Goal: Information Seeking & Learning: Learn about a topic

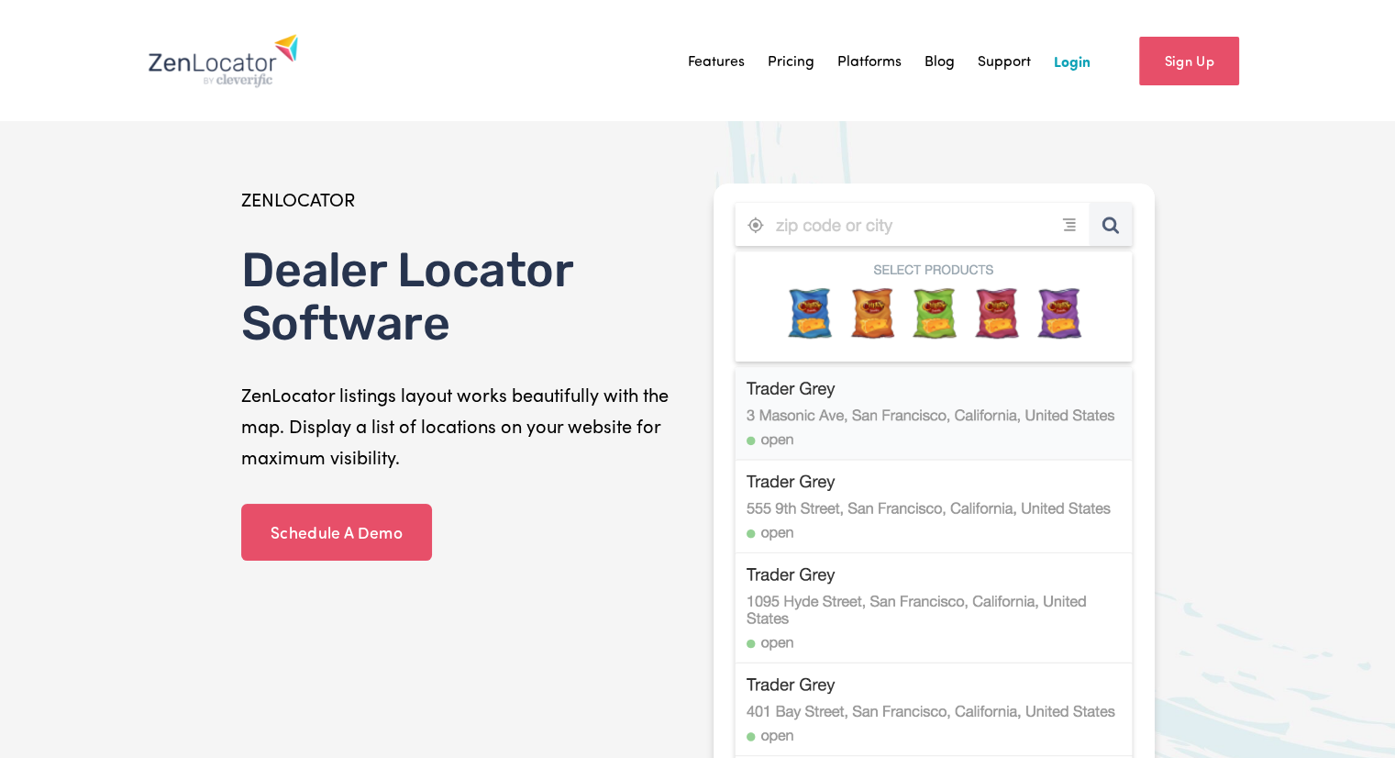
click at [791, 72] on link "Pricing" at bounding box center [791, 61] width 47 height 28
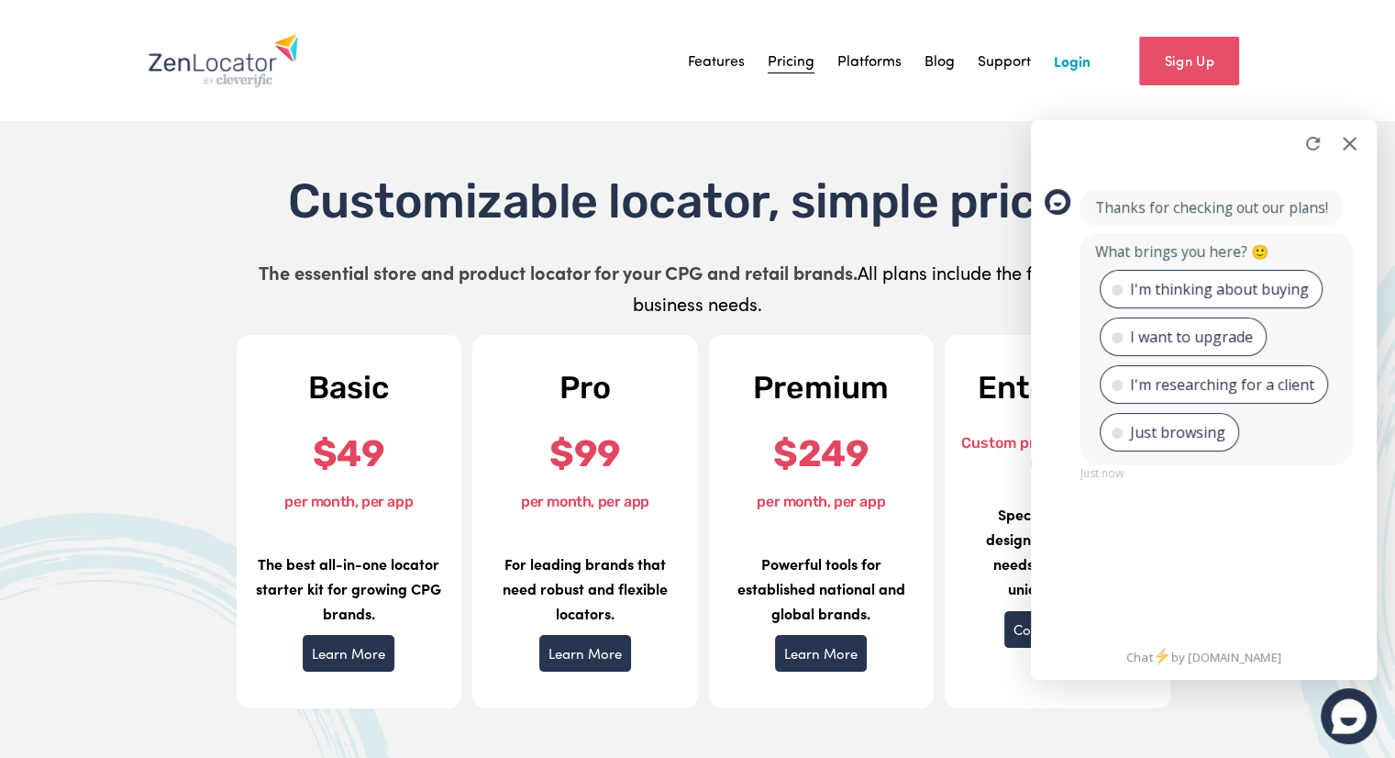
click at [65, 287] on div at bounding box center [697, 506] width 1395 height 1012
click at [1354, 144] on div at bounding box center [1349, 143] width 28 height 28
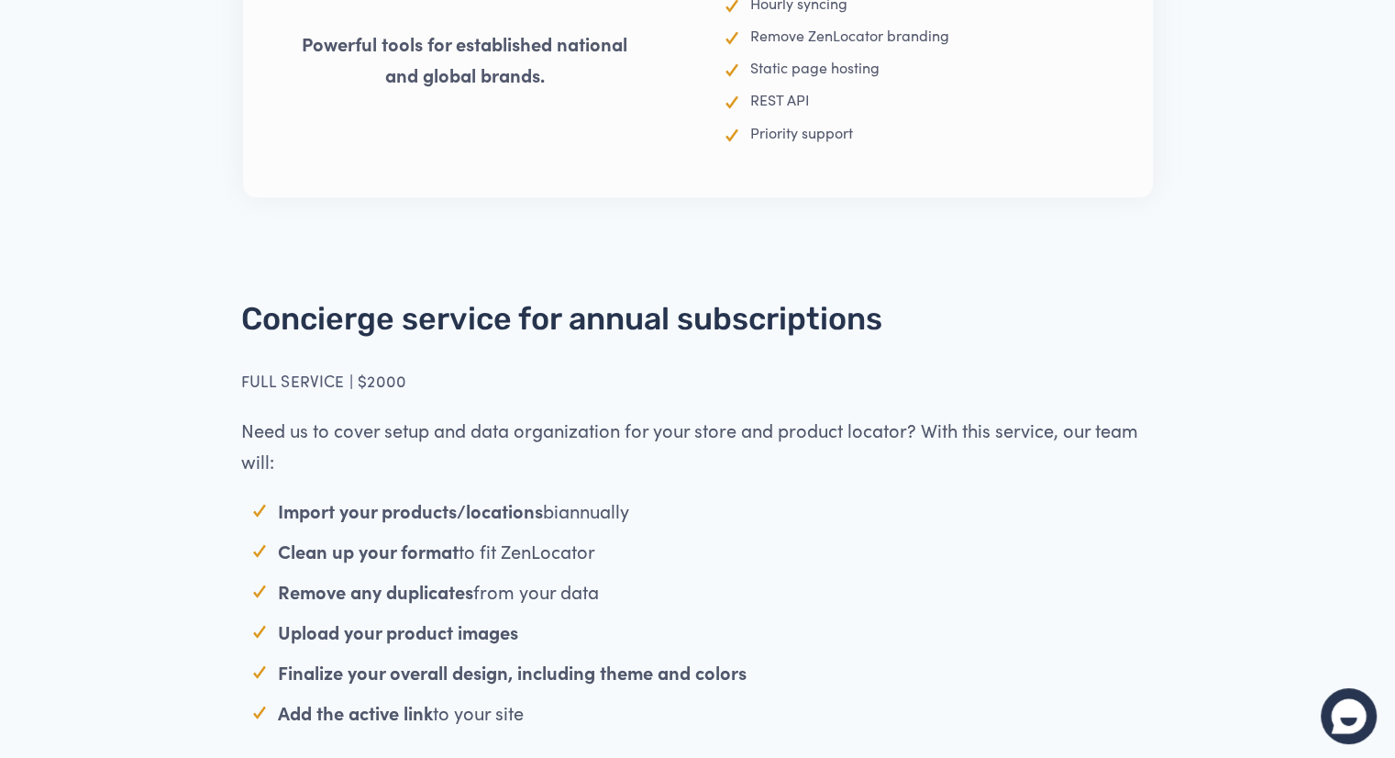
scroll to position [3610, 0]
click at [704, 623] on p "Upload your product images" at bounding box center [716, 630] width 877 height 31
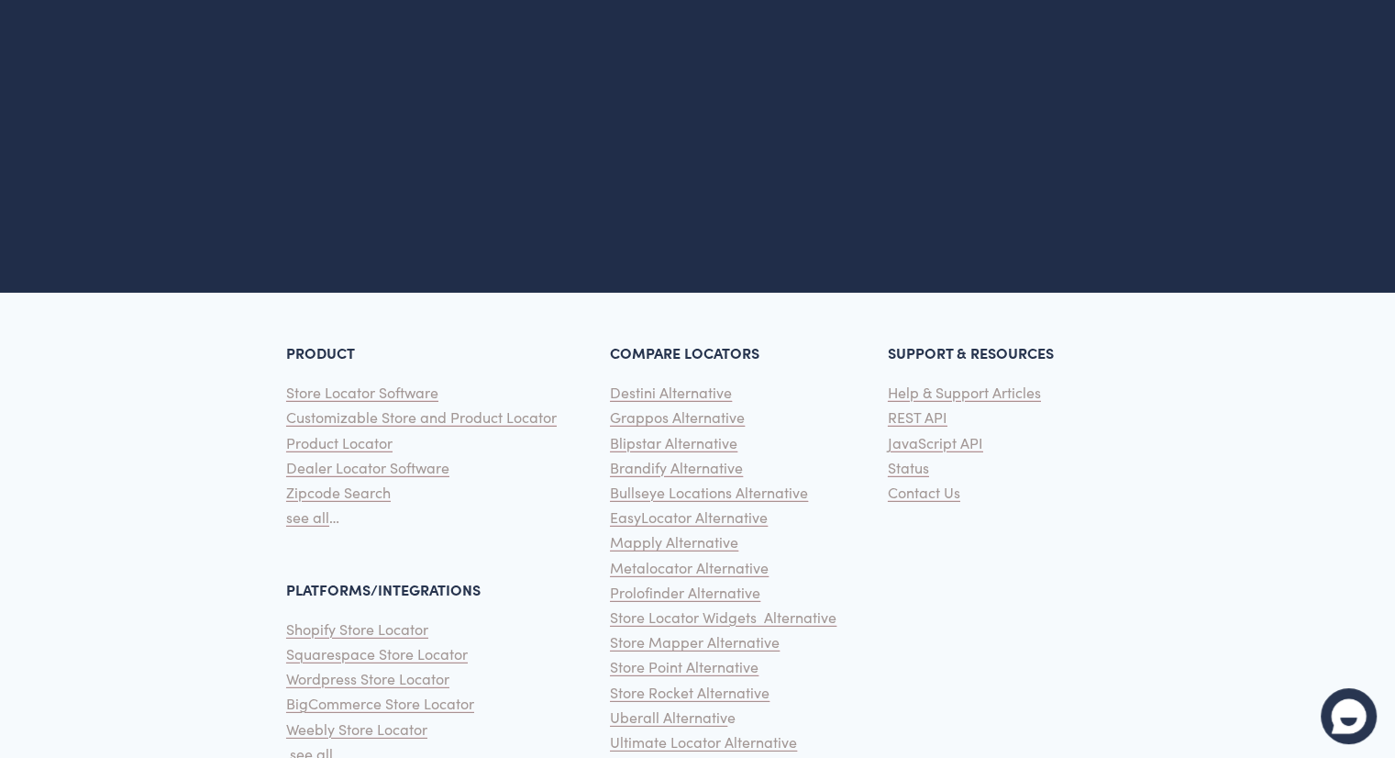
scroll to position [5795, 0]
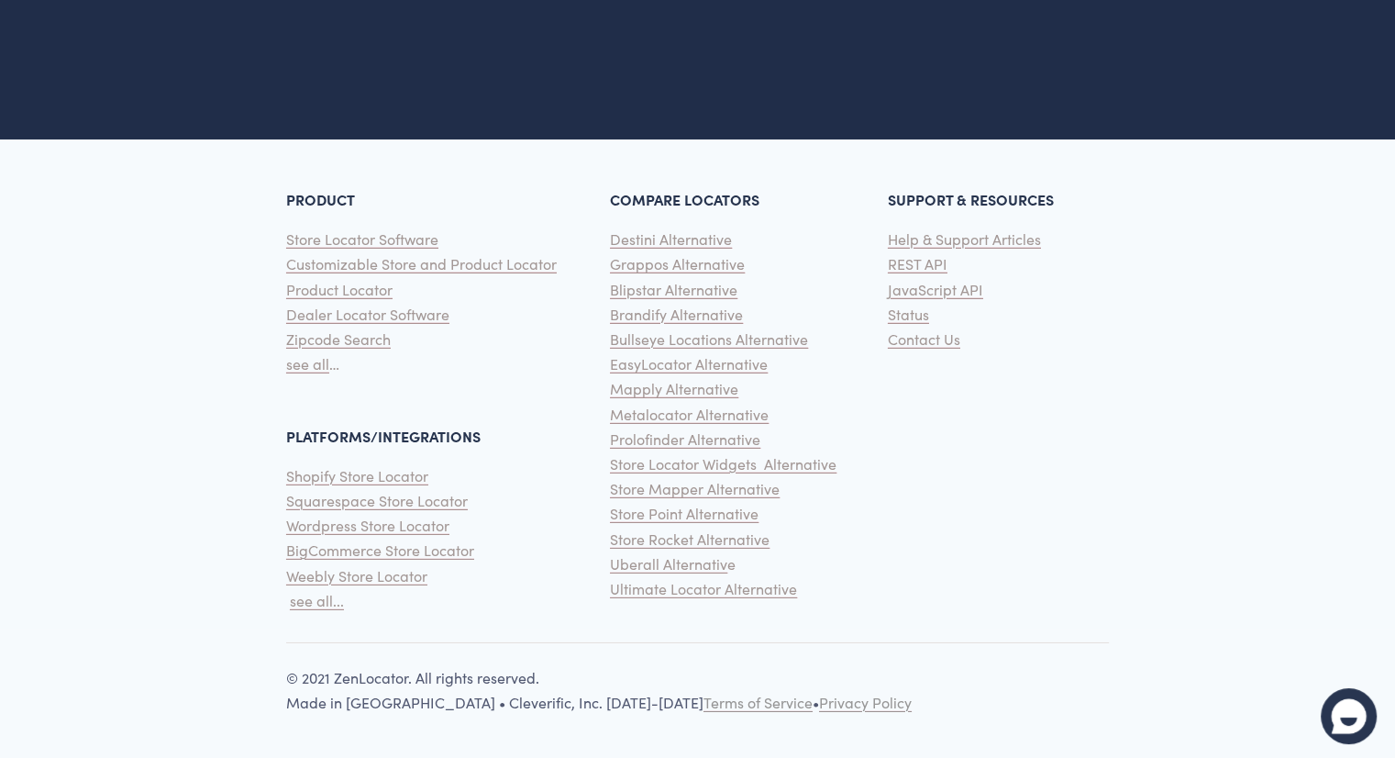
click at [1317, 503] on div "PRODUCT Store Locator Software Customizable Store and Product Locator Product L…" at bounding box center [697, 384] width 1395 height 462
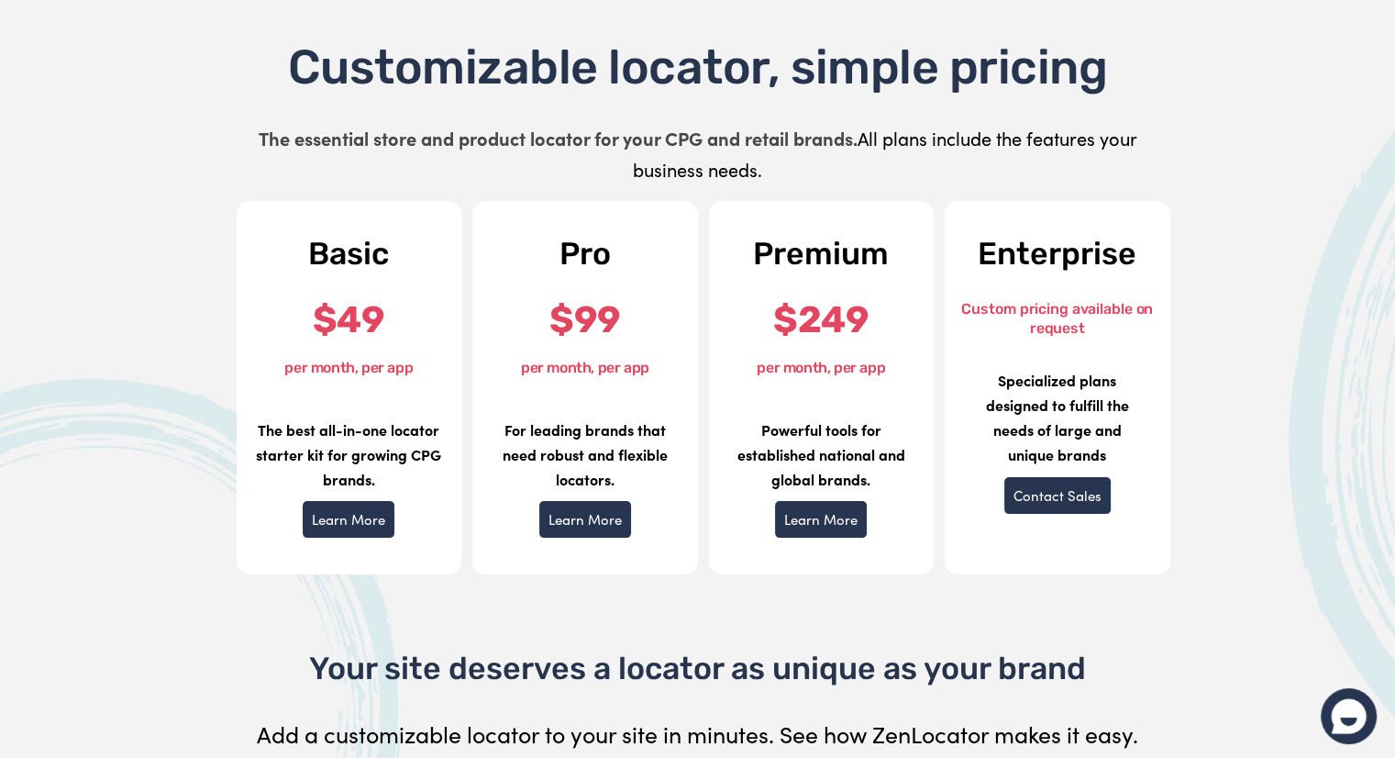
scroll to position [0, 0]
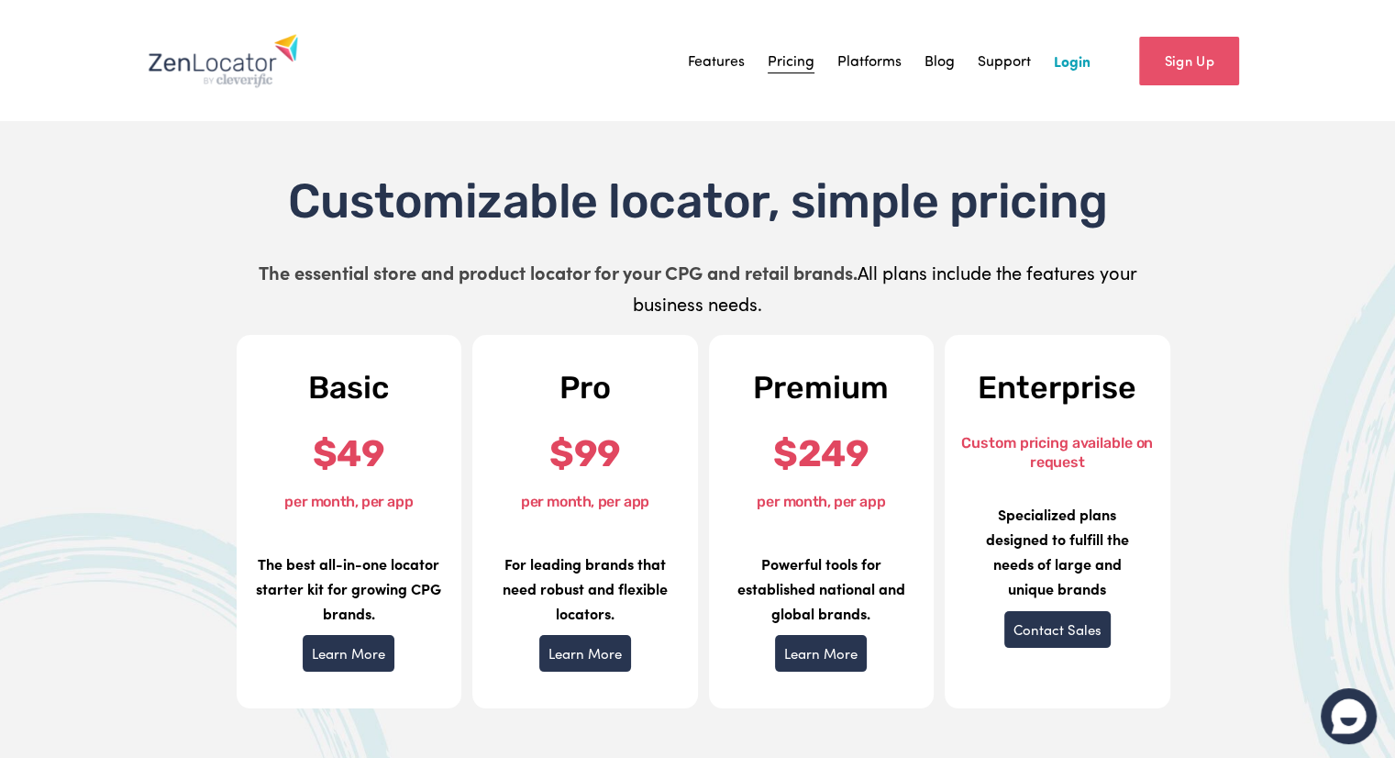
click at [709, 69] on link "Features" at bounding box center [716, 61] width 57 height 28
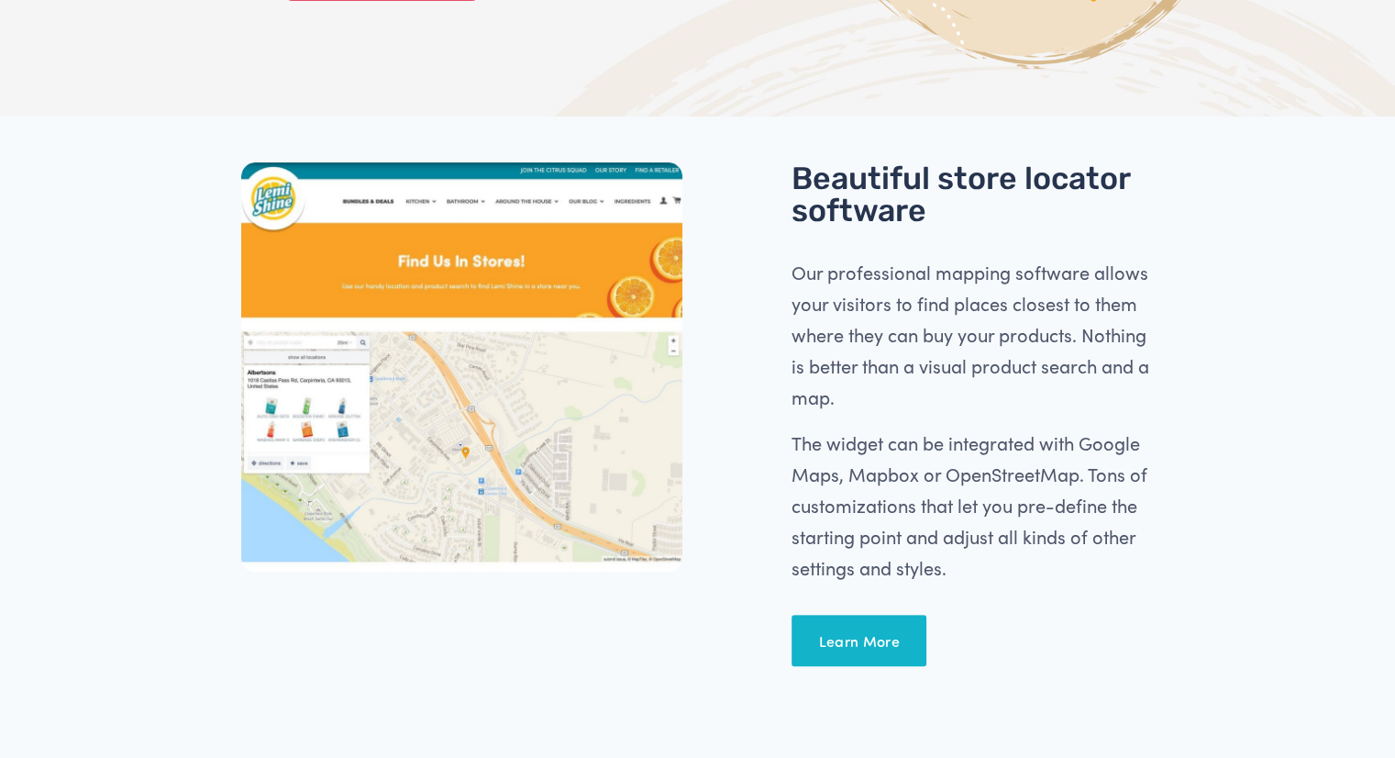
scroll to position [465, 0]
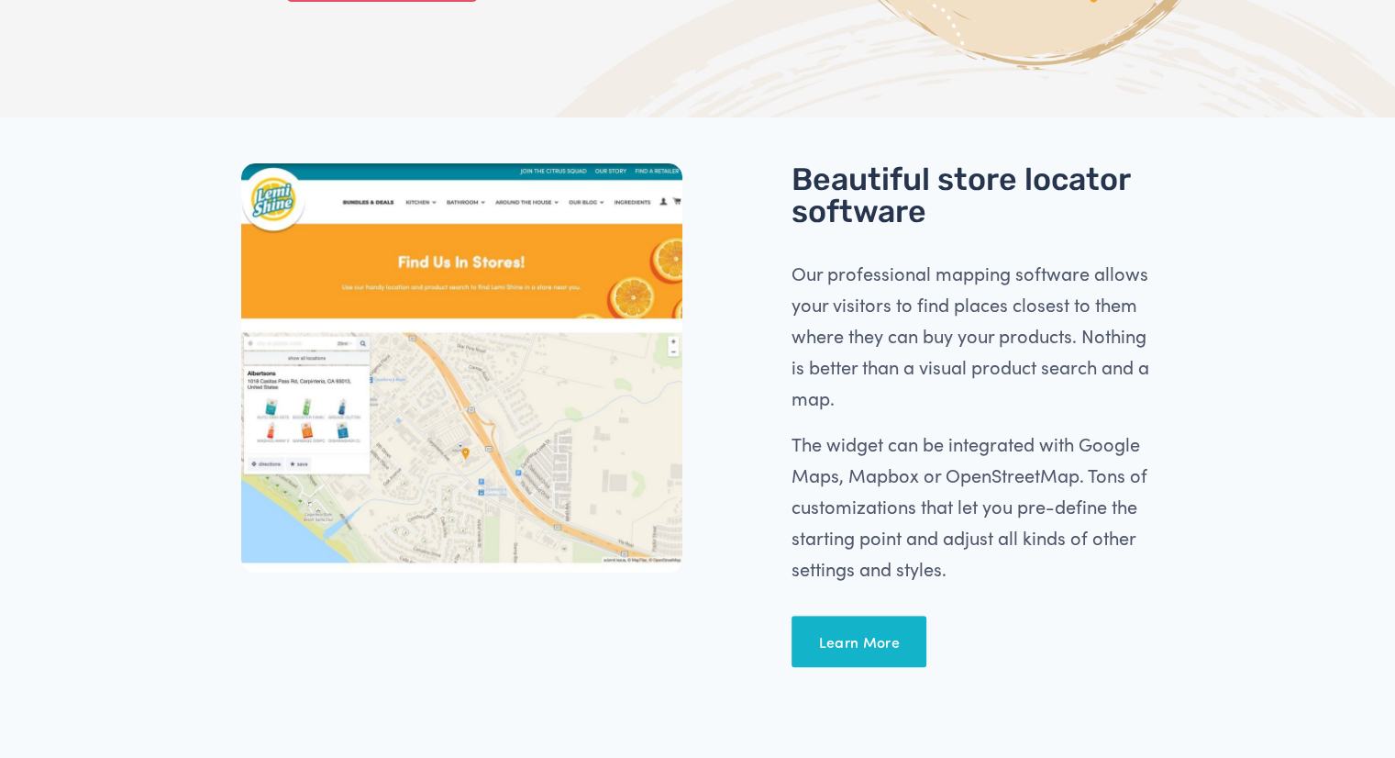
click at [844, 643] on link "Learn More" at bounding box center [859, 640] width 135 height 51
click at [400, 293] on div at bounding box center [461, 368] width 441 height 410
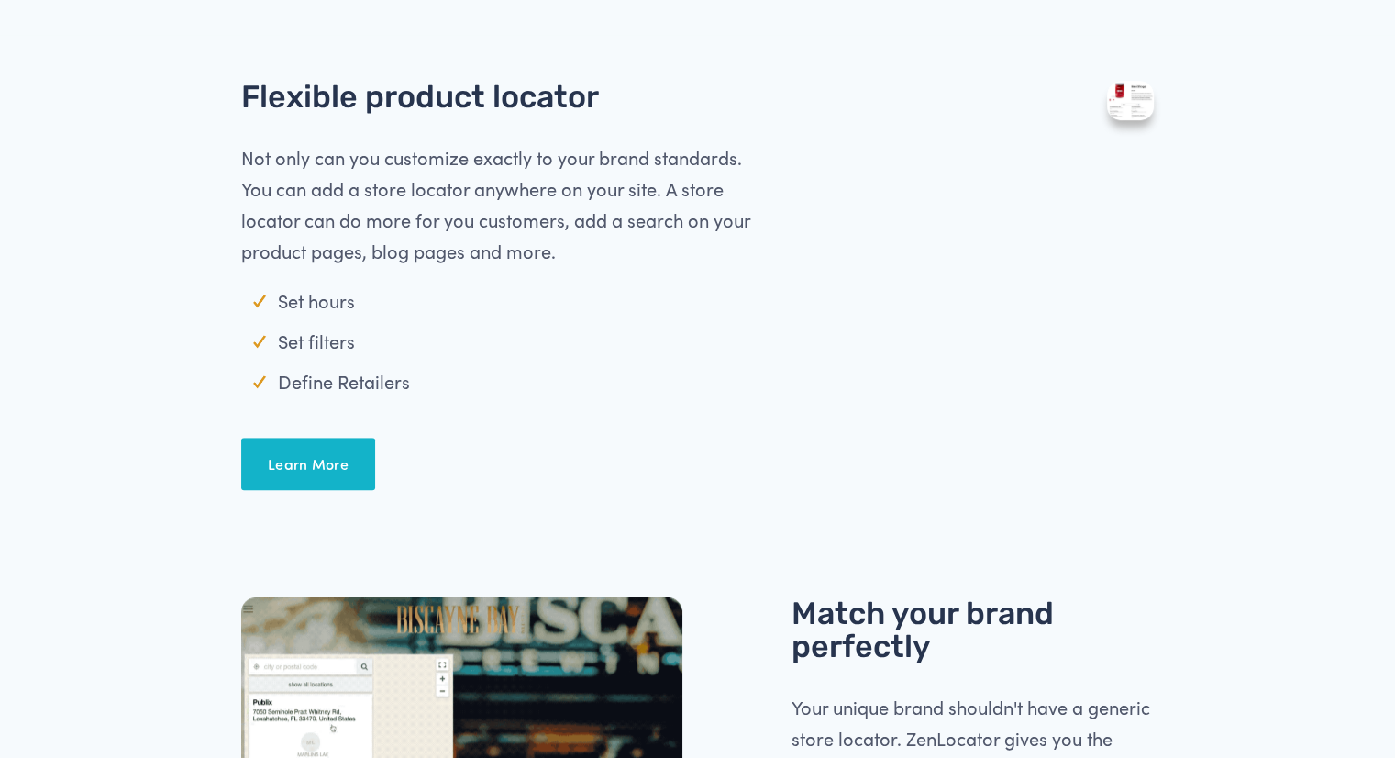
scroll to position [1306, 0]
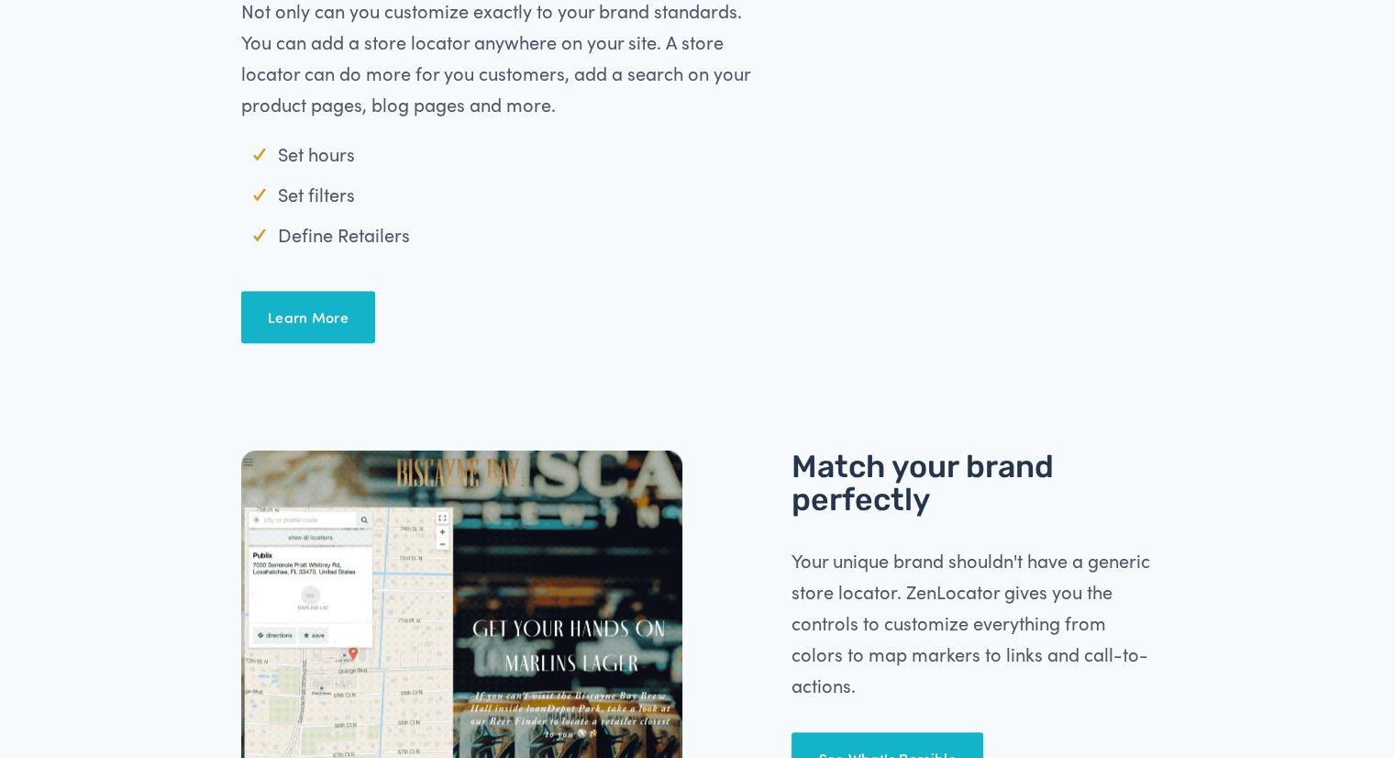
click at [1294, 207] on div at bounding box center [697, 146] width 1395 height 516
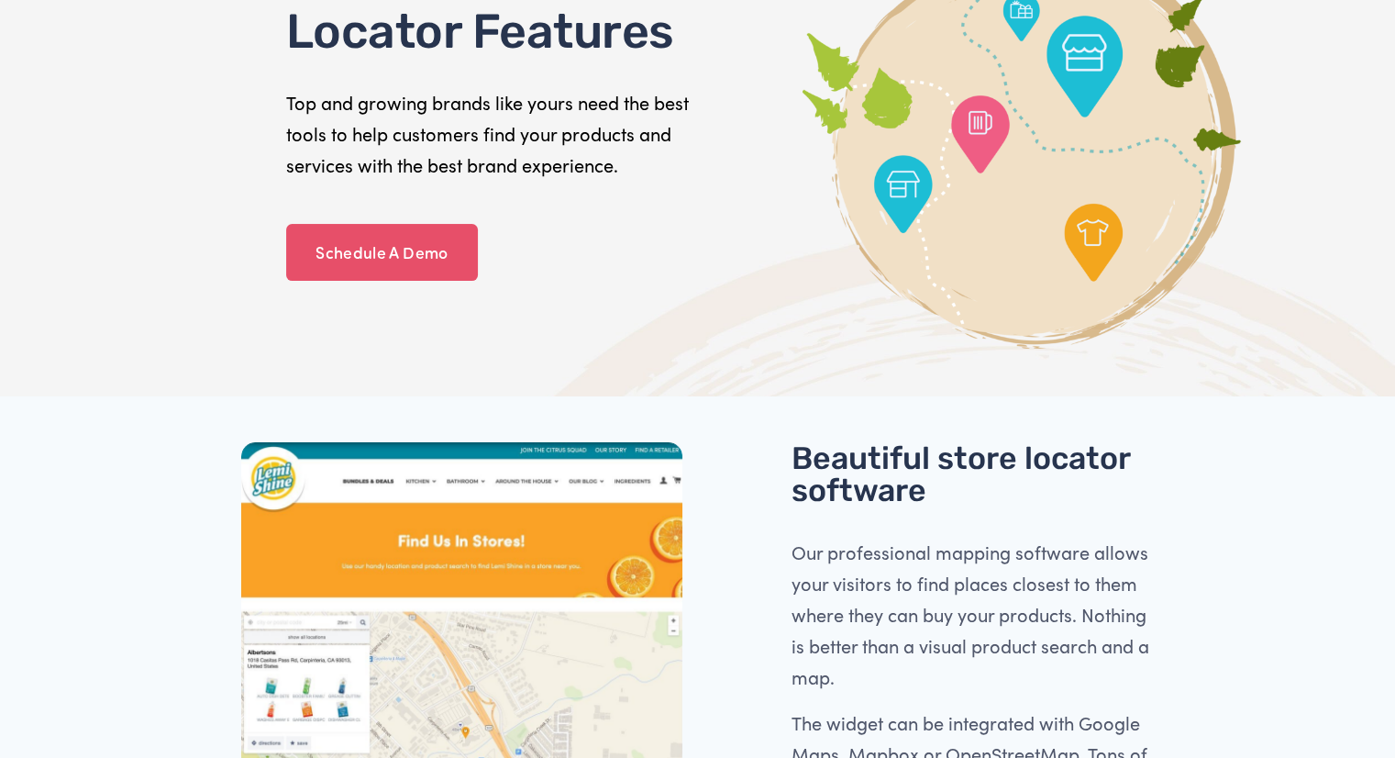
scroll to position [0, 0]
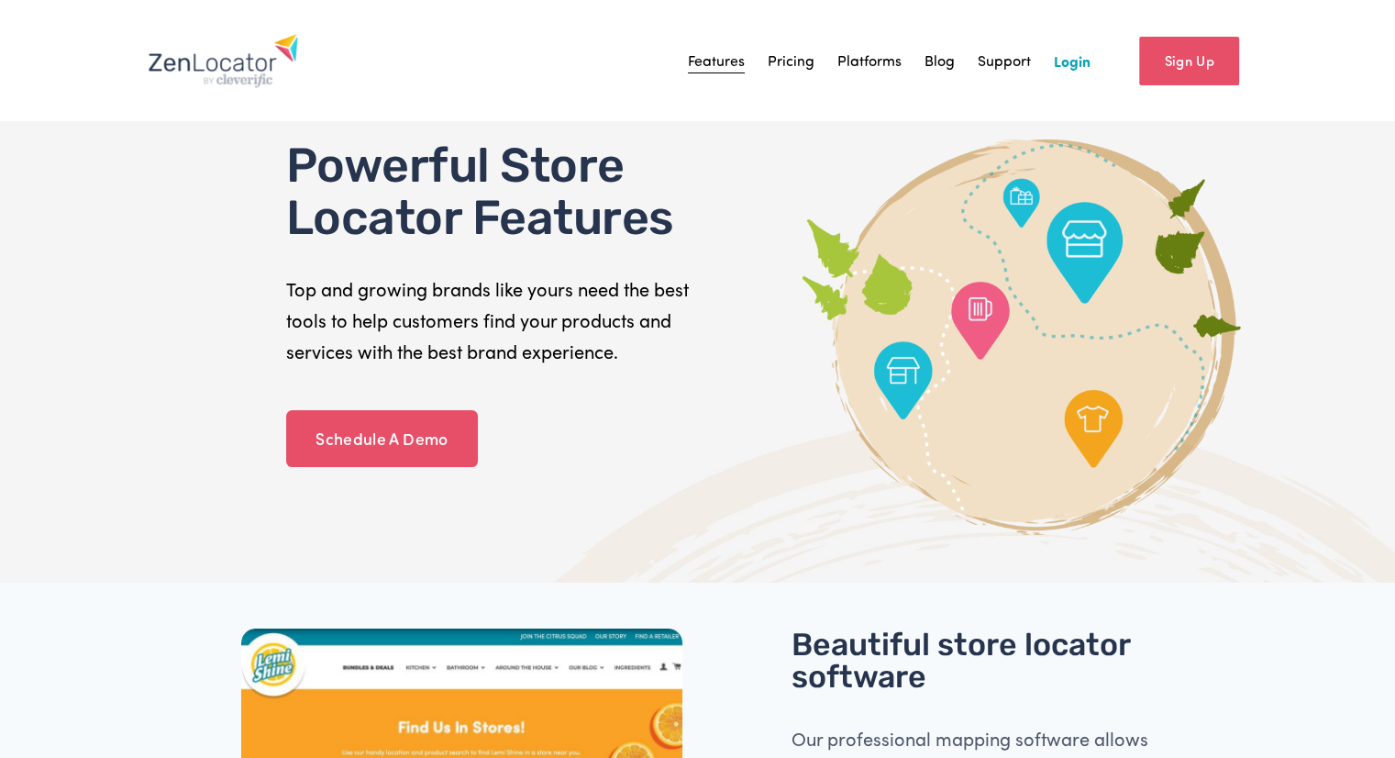
click at [783, 71] on link "Pricing" at bounding box center [791, 61] width 47 height 28
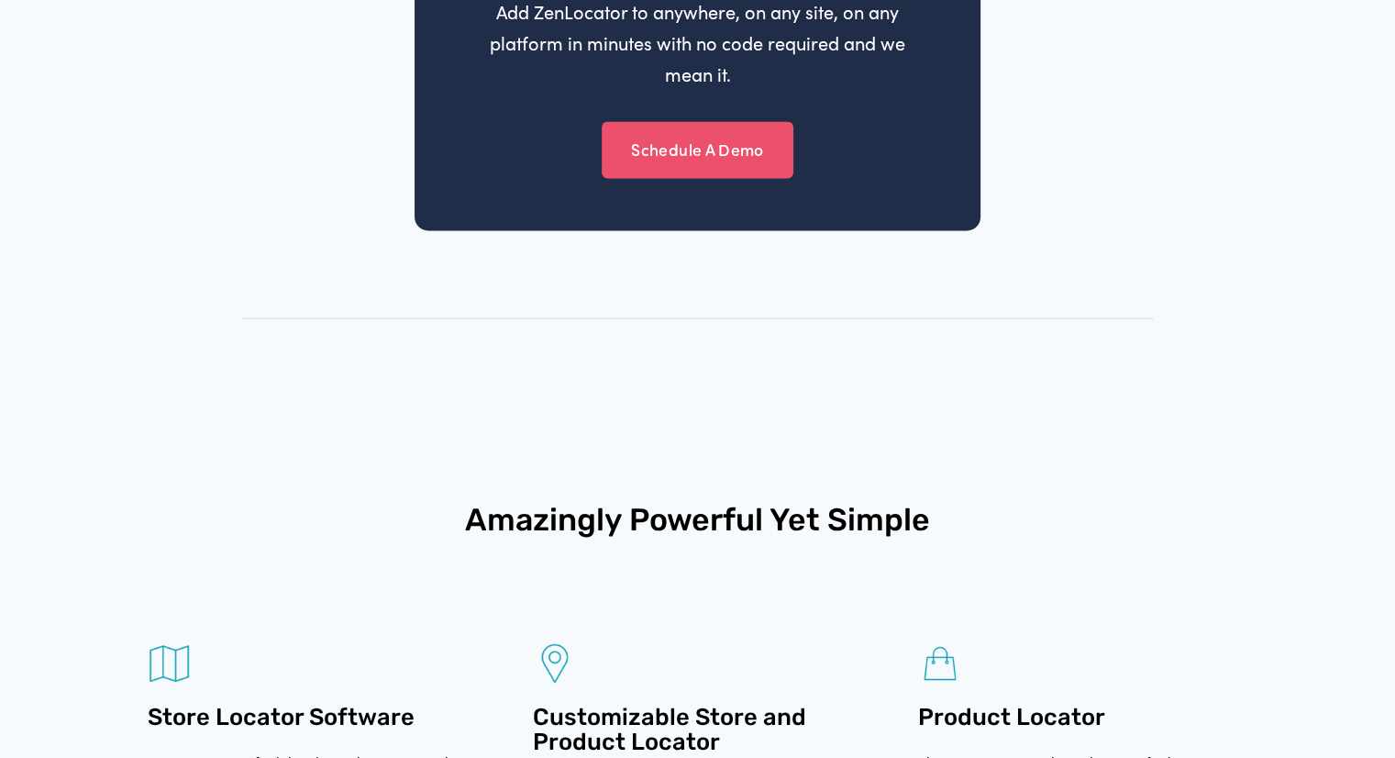
scroll to position [3313, 0]
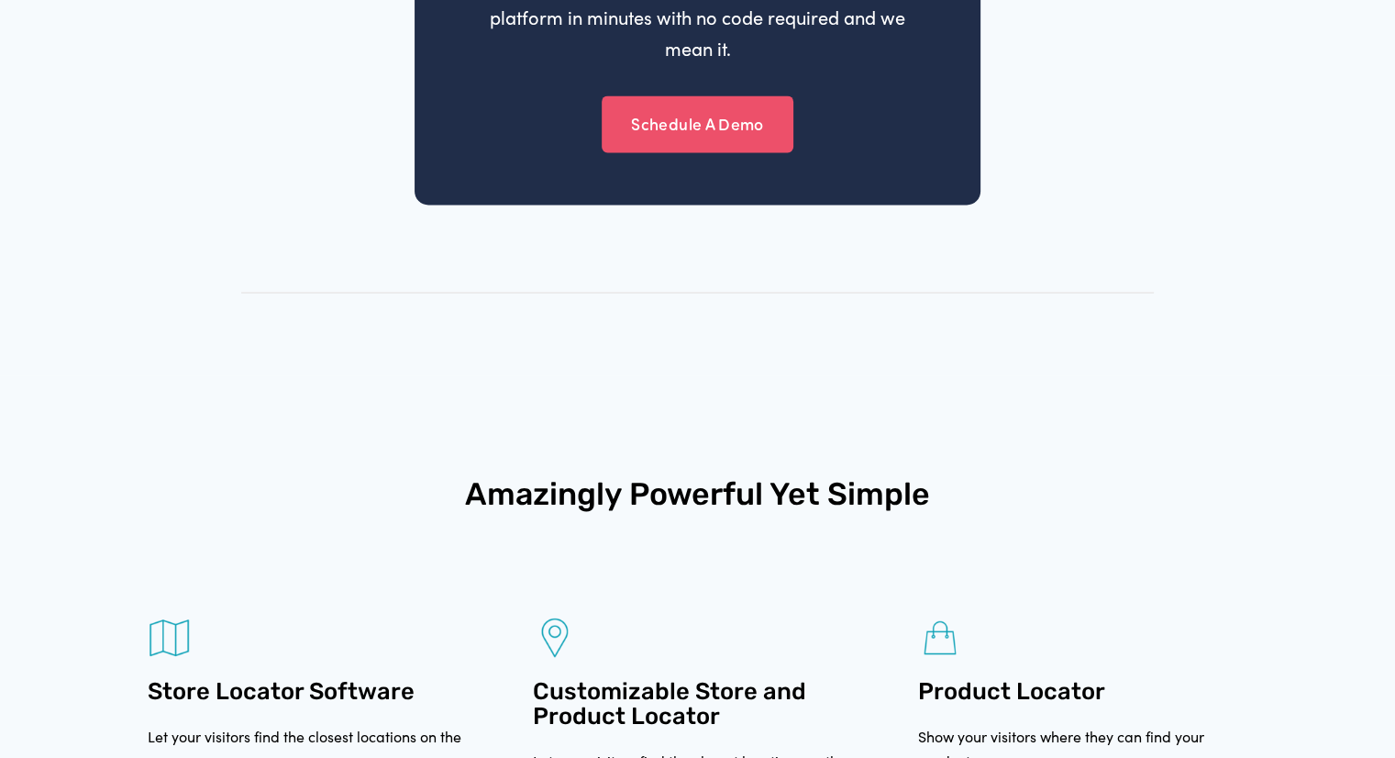
drag, startPoint x: 24, startPoint y: 0, endPoint x: 514, endPoint y: 358, distance: 606.5
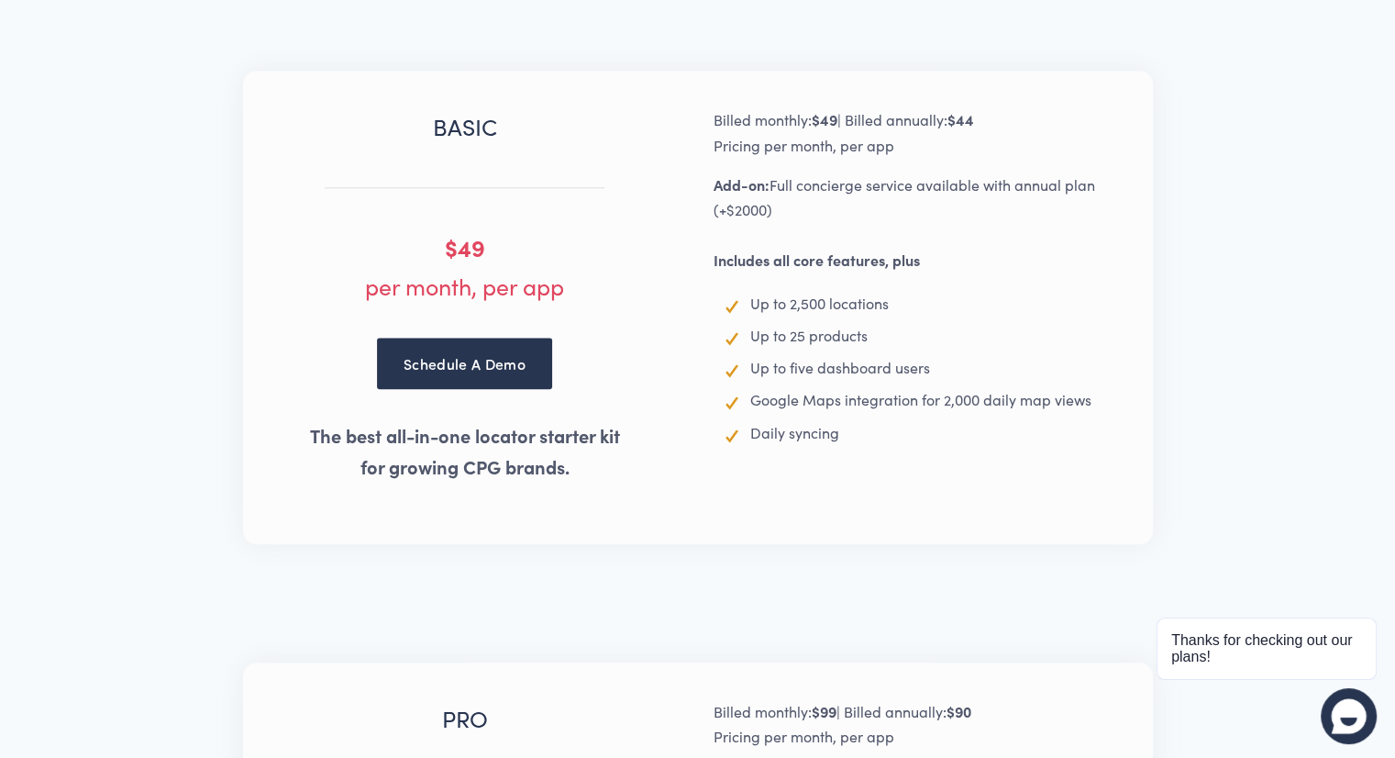
scroll to position [1943, 0]
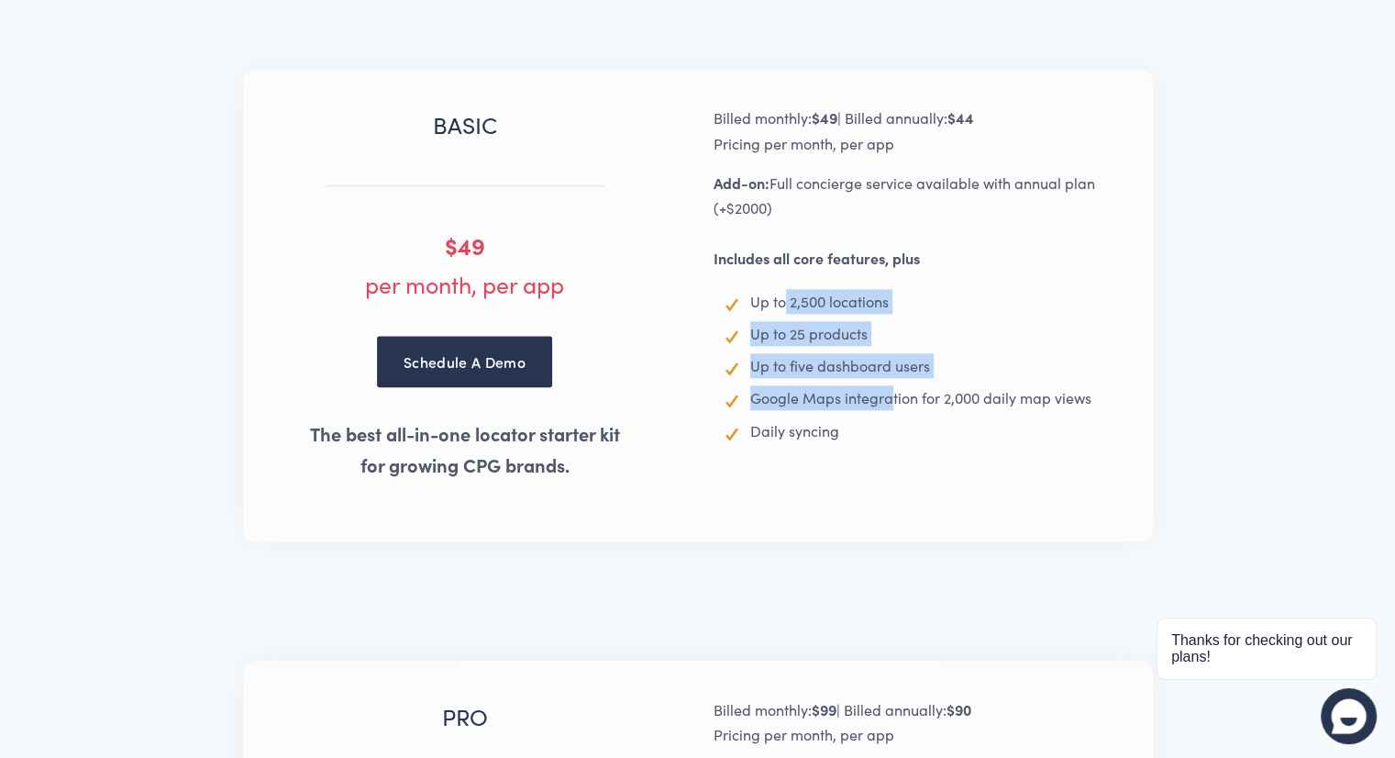
drag, startPoint x: 781, startPoint y: 299, endPoint x: 892, endPoint y: 388, distance: 142.2
click at [892, 388] on ul "Up to 2,500 locations Up to 25 products Up to five dashboard users Google Maps …" at bounding box center [931, 366] width 435 height 154
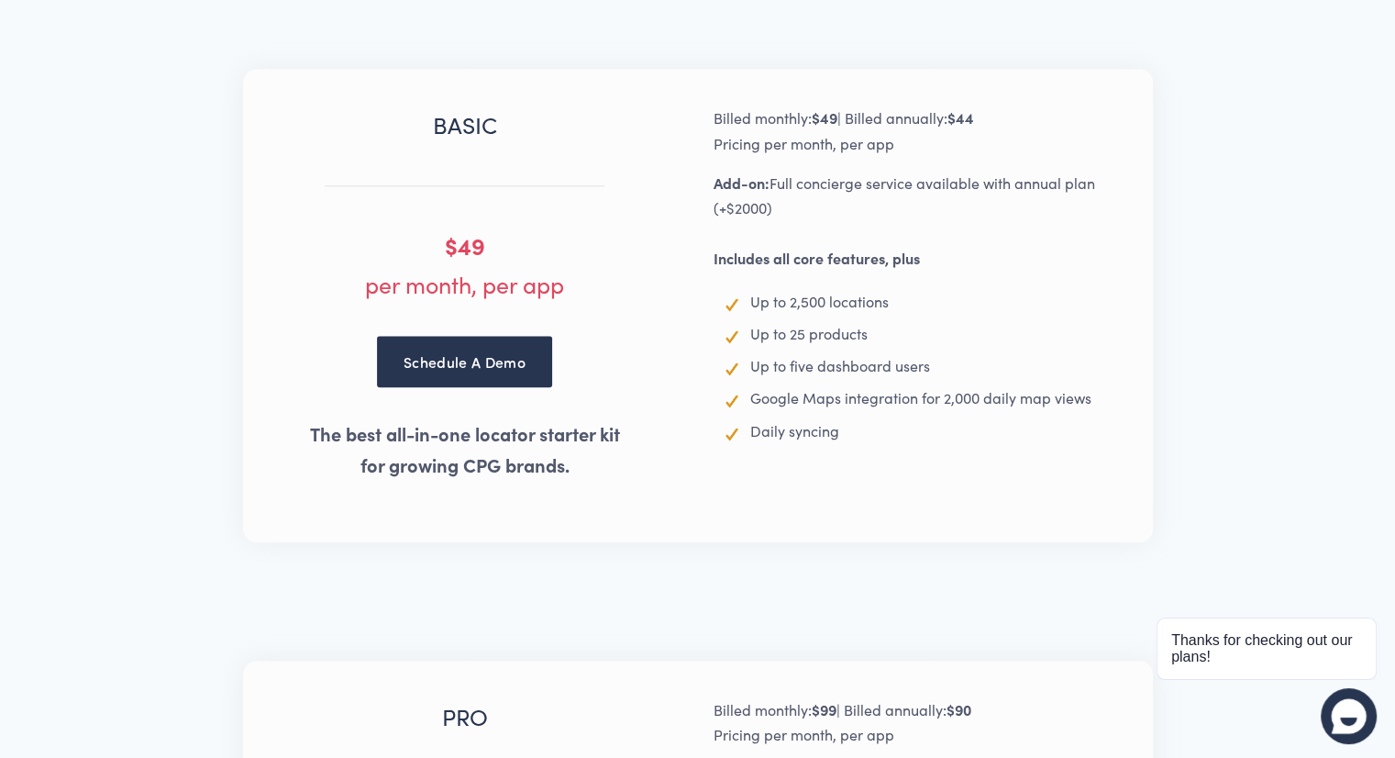
click at [822, 430] on span "Daily syncing" at bounding box center [794, 430] width 89 height 19
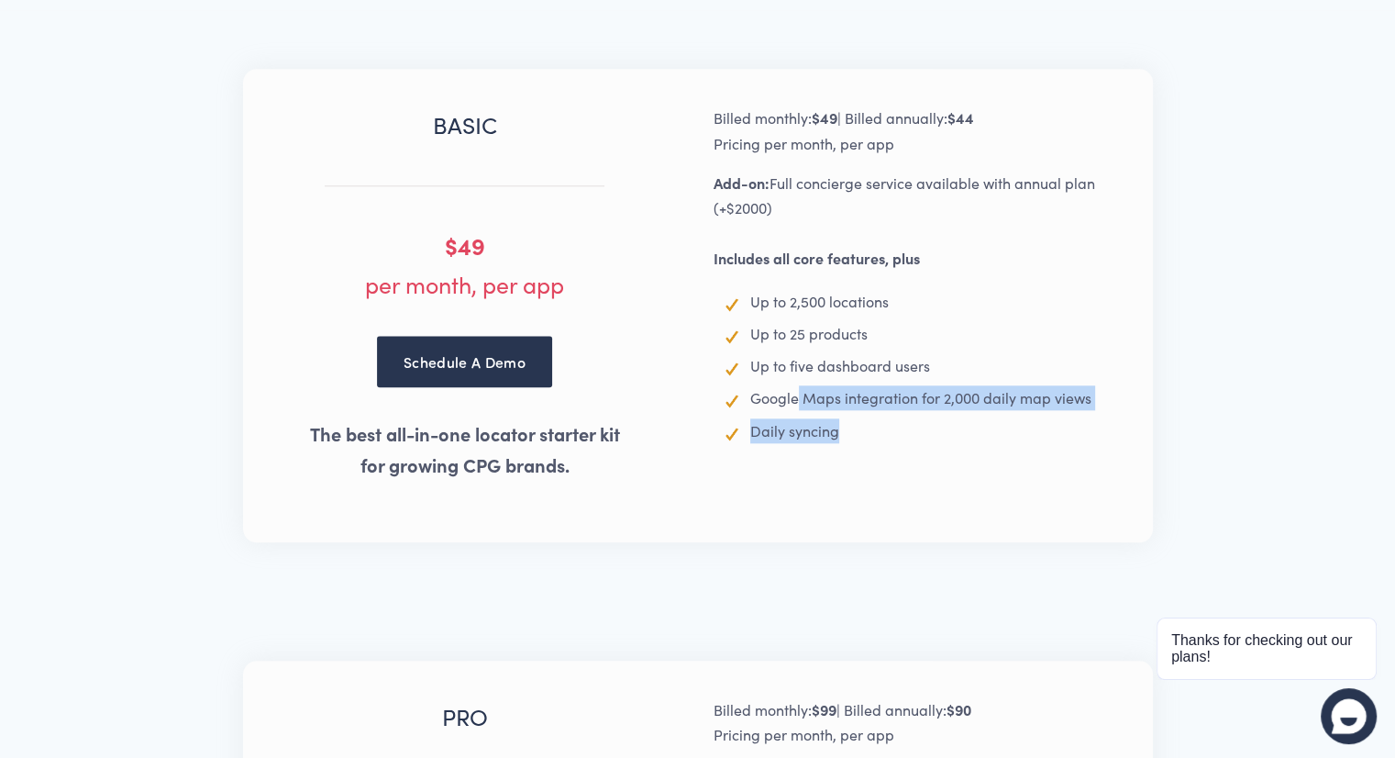
drag, startPoint x: 798, startPoint y: 394, endPoint x: 1038, endPoint y: 413, distance: 241.0
click at [1038, 413] on ul "Up to 2,500 locations Up to 25 products Up to five dashboard users Google Maps …" at bounding box center [931, 366] width 435 height 154
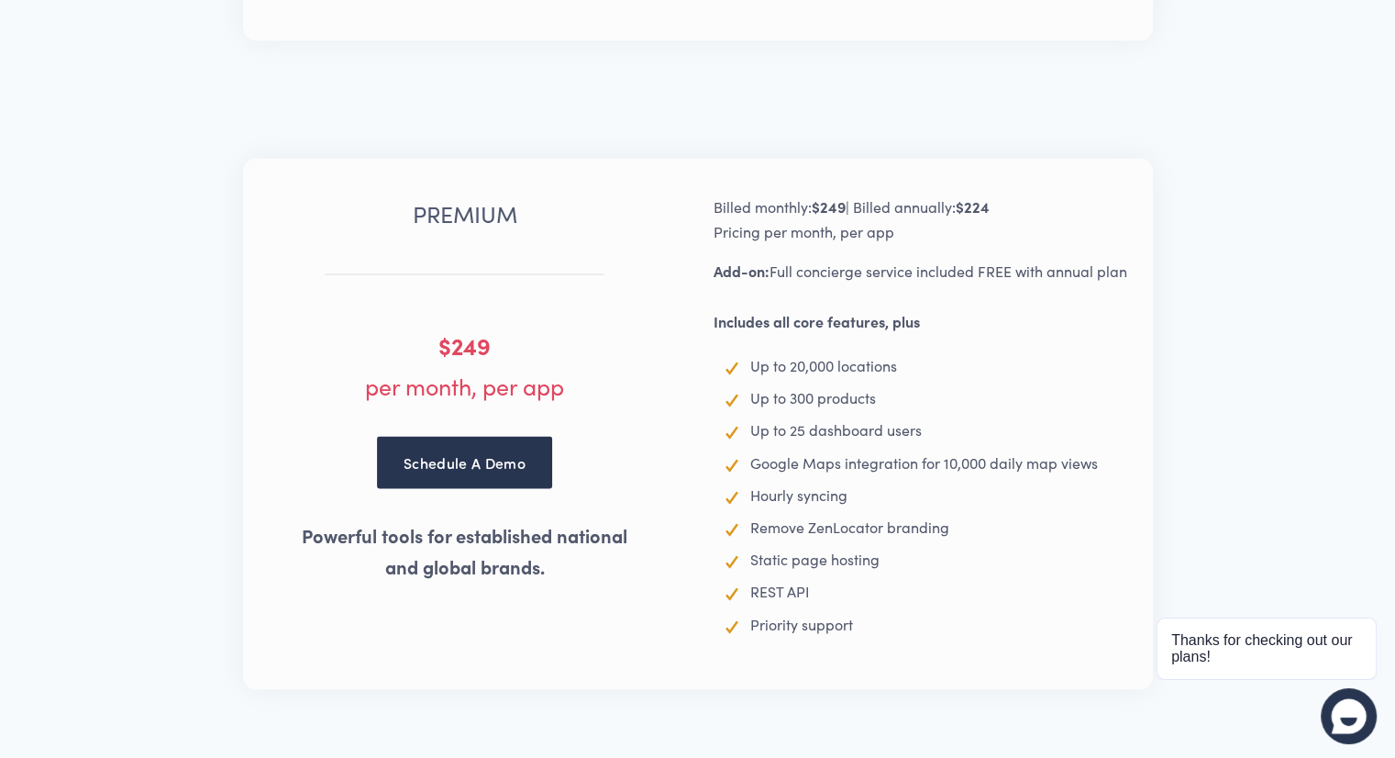
scroll to position [3157, 0]
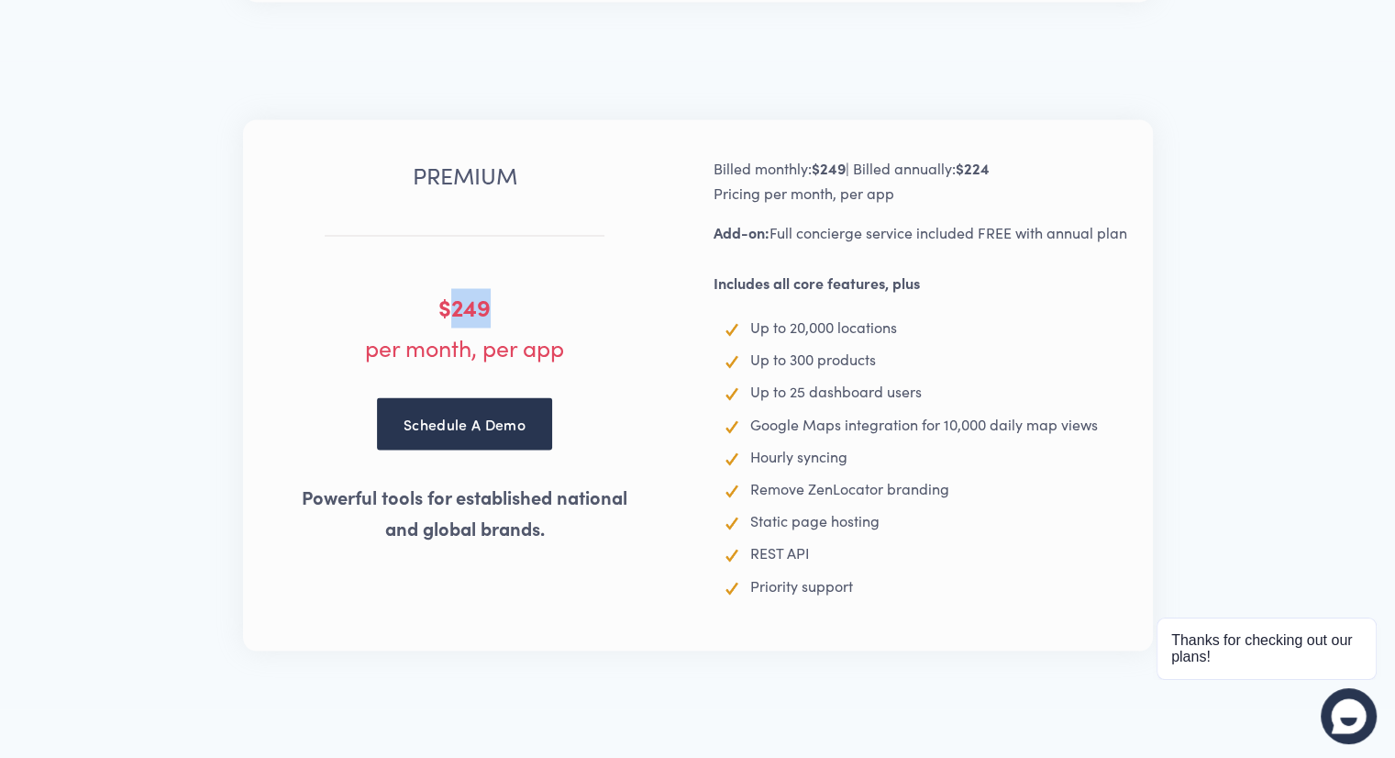
drag, startPoint x: 446, startPoint y: 309, endPoint x: 562, endPoint y: 332, distance: 118.7
click at [562, 332] on p "$249 per month, per app" at bounding box center [465, 327] width 435 height 78
